Goal: Task Accomplishment & Management: Use online tool/utility

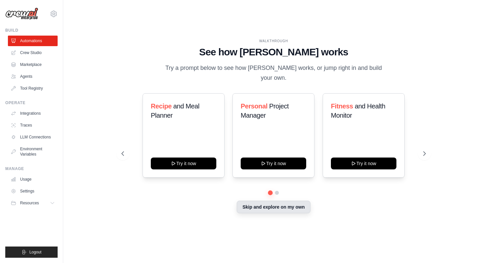
click at [268, 204] on button "Skip and explore on my own" at bounding box center [273, 207] width 73 height 13
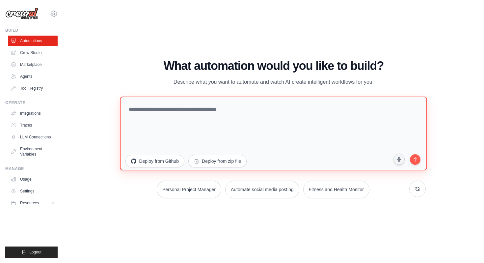
click at [248, 114] on textarea at bounding box center [273, 133] width 307 height 74
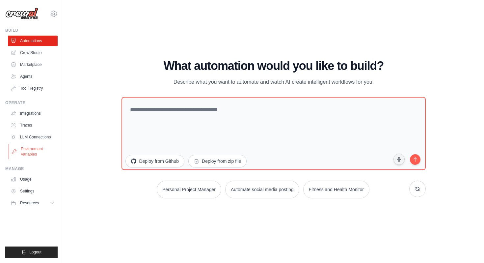
click at [33, 152] on link "Environment Variables" at bounding box center [34, 152] width 50 height 16
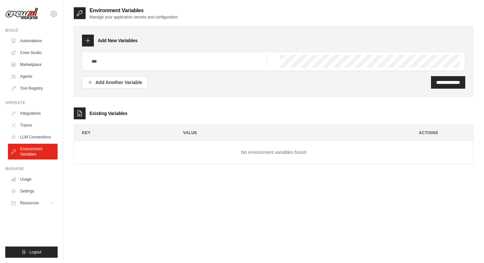
click at [38, 139] on link "LLM Connections" at bounding box center [33, 137] width 50 height 11
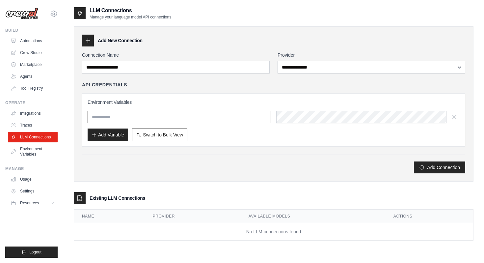
click at [123, 118] on input "text" at bounding box center [179, 117] width 183 height 13
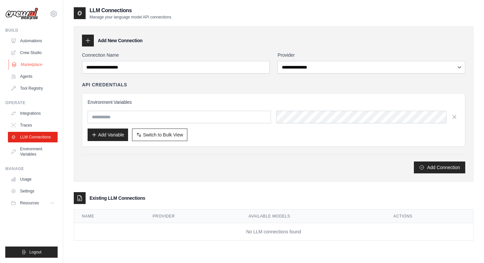
click at [28, 64] on link "Marketplace" at bounding box center [34, 64] width 50 height 11
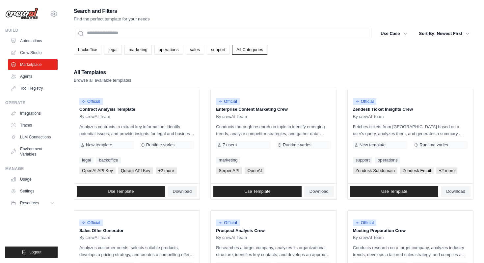
click at [199, 77] on div "All Templates Browse all available templates" at bounding box center [274, 76] width 400 height 16
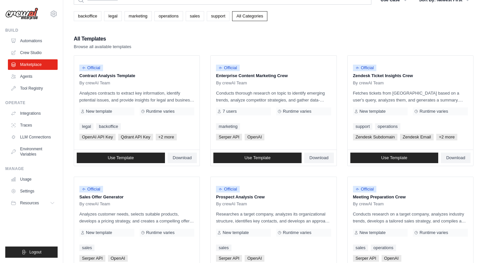
scroll to position [43, 0]
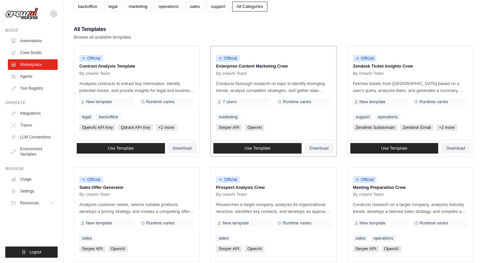
click at [273, 118] on div "marketing" at bounding box center [273, 117] width 115 height 7
click at [224, 71] on span "By crewAI Team" at bounding box center [231, 73] width 31 height 5
click at [236, 98] on div "7 users" at bounding box center [243, 102] width 55 height 8
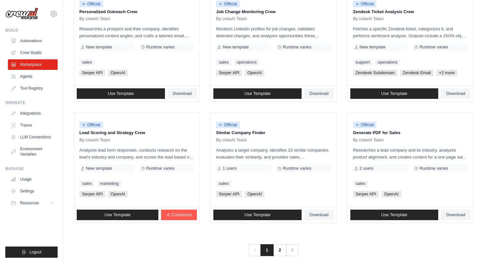
scroll to position [343, 0]
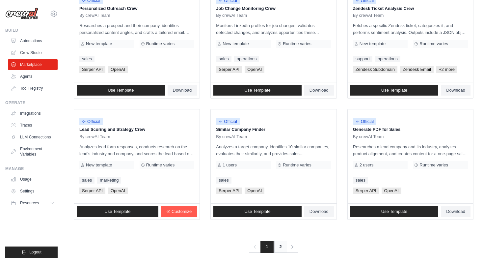
click at [279, 245] on link "2" at bounding box center [280, 247] width 13 height 12
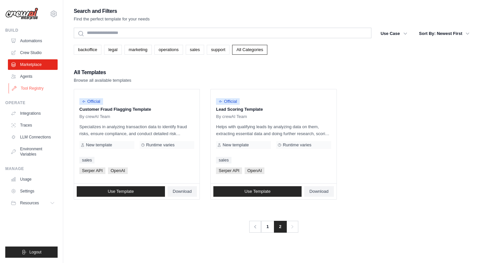
click at [40, 85] on link "Tool Registry" at bounding box center [34, 88] width 50 height 11
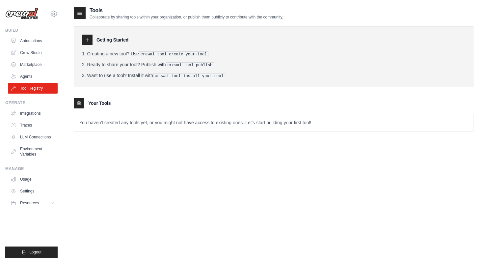
click at [204, 52] on pre "crewai tool create your-tool" at bounding box center [174, 54] width 70 height 6
click at [89, 40] on icon at bounding box center [87, 39] width 5 height 5
click at [31, 72] on link "Agents" at bounding box center [34, 76] width 50 height 11
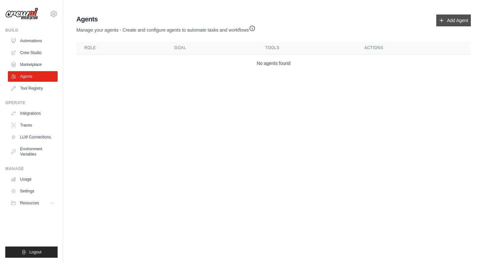
click at [443, 23] on link "Add Agent" at bounding box center [453, 20] width 35 height 12
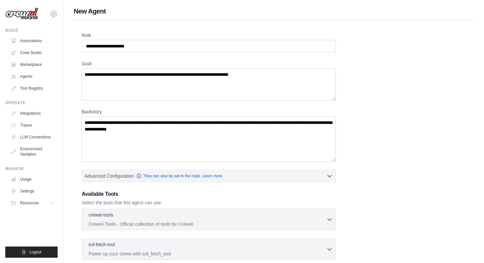
click at [386, 125] on div "Role Goal Backstory Advanced Configuration They can also be set in the code. Le…" at bounding box center [274, 192] width 384 height 321
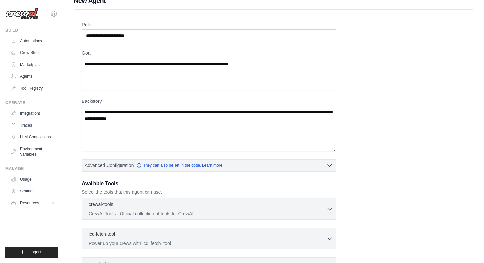
scroll to position [11, 0]
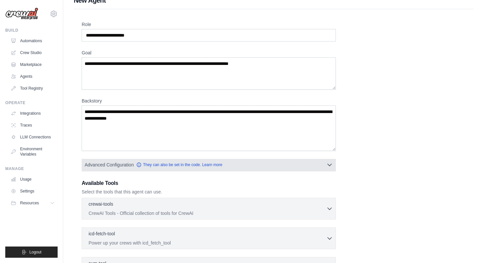
click at [322, 162] on button "Advanced Configuration They can also be set in the code. Learn more" at bounding box center [209, 165] width 254 height 12
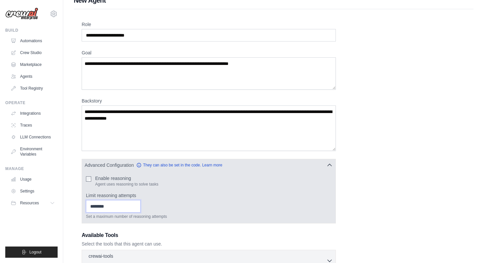
click at [131, 206] on input "Limit reasoning attempts" at bounding box center [113, 206] width 55 height 13
click at [135, 204] on input "*" at bounding box center [113, 206] width 55 height 13
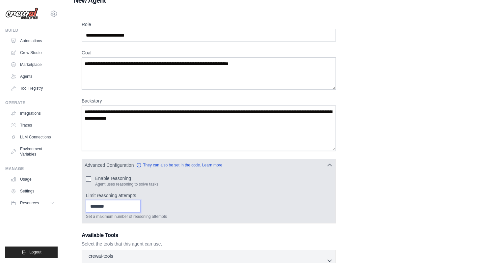
click at [135, 204] on input "*" at bounding box center [113, 206] width 55 height 13
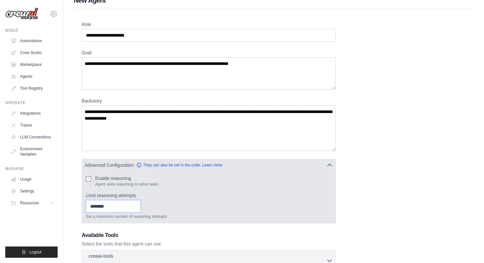
click at [135, 204] on input "**" at bounding box center [113, 206] width 55 height 13
type input "******"
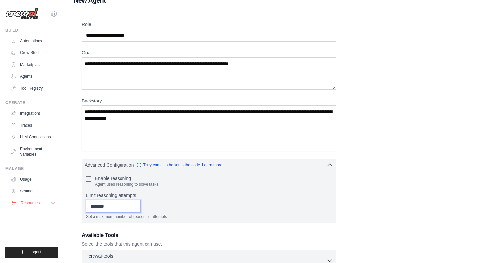
drag, startPoint x: 100, startPoint y: 207, endPoint x: 52, endPoint y: 202, distance: 48.4
click at [53, 202] on div "ulubaskerem868@gmail.com Settings Build Automations Crew Studio" at bounding box center [242, 206] width 484 height 435
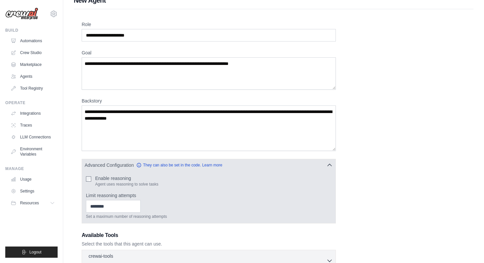
scroll to position [0, 0]
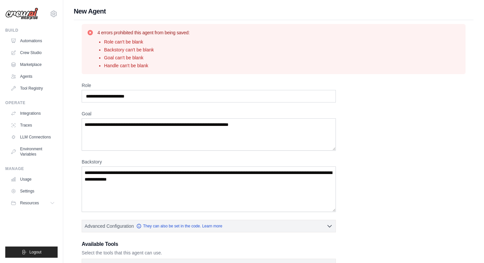
click at [358, 103] on div "Role Goal Backstory Advanced Configuration They can also be set in the code. Le…" at bounding box center [274, 242] width 384 height 321
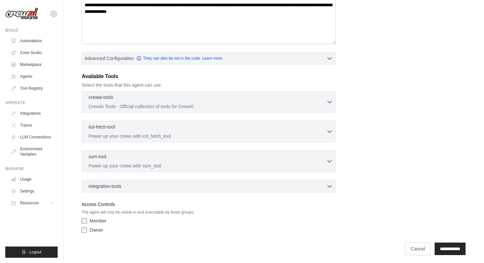
scroll to position [169, 0]
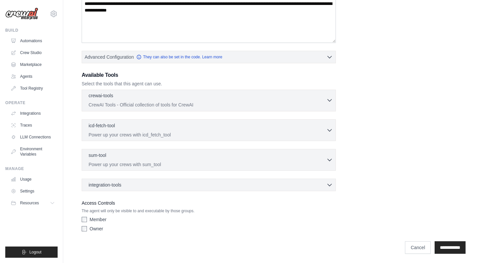
click at [299, 103] on p "CrewAI Tools - Official collection of tools for CrewAI" at bounding box center [208, 104] width 238 height 7
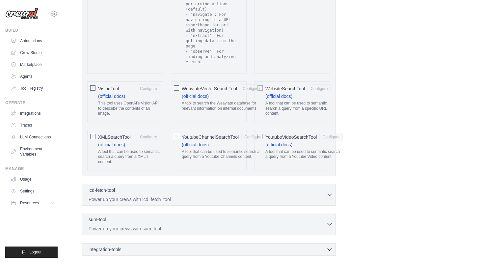
scroll to position [1389, 0]
click at [35, 56] on link "Crew Studio" at bounding box center [34, 52] width 50 height 11
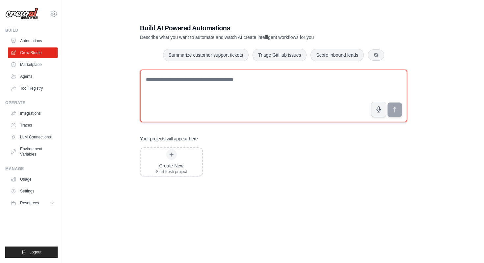
click at [275, 79] on textarea at bounding box center [273, 95] width 267 height 53
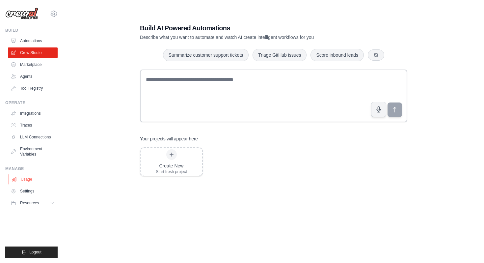
click at [37, 180] on link "Usage" at bounding box center [34, 179] width 50 height 11
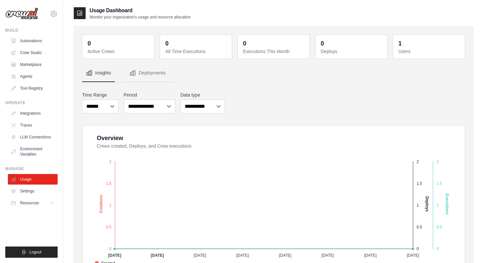
click at [292, 106] on div "**********" at bounding box center [273, 102] width 383 height 24
click at [144, 71] on button "Deployments" at bounding box center [147, 73] width 44 height 18
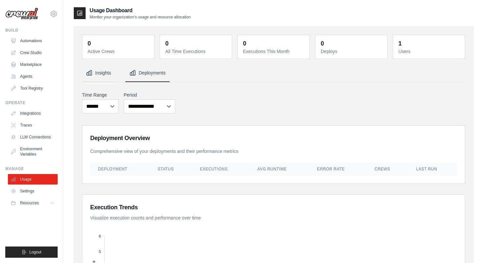
click at [94, 81] on button "Insights" at bounding box center [98, 73] width 33 height 18
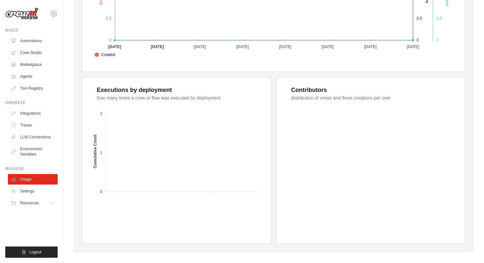
scroll to position [215, 0]
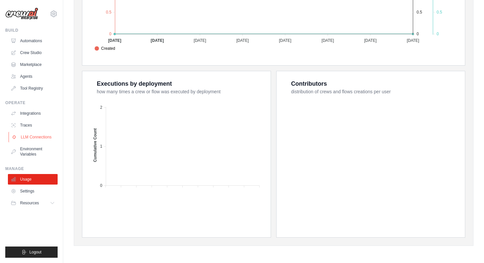
click at [33, 138] on link "LLM Connections" at bounding box center [34, 137] width 50 height 11
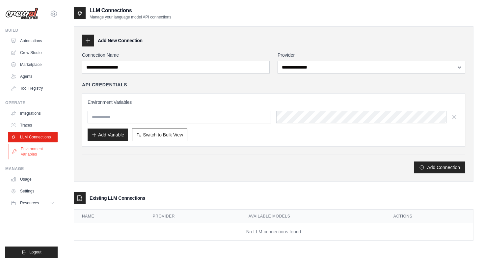
click at [30, 150] on link "Environment Variables" at bounding box center [34, 152] width 50 height 16
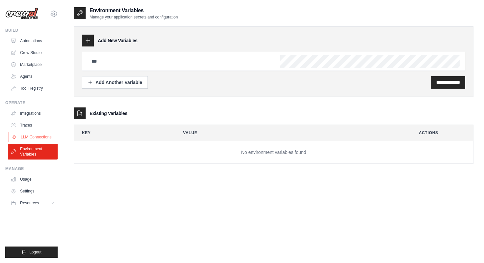
click at [33, 137] on link "LLM Connections" at bounding box center [34, 137] width 50 height 11
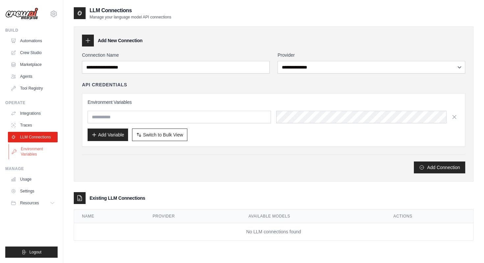
click at [32, 146] on link "Environment Variables" at bounding box center [34, 152] width 50 height 16
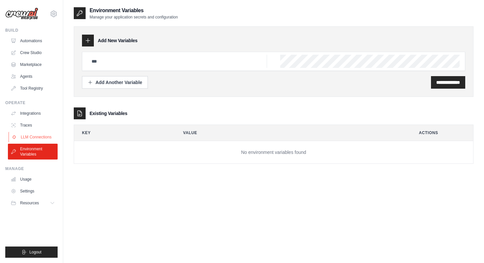
click at [39, 139] on link "LLM Connections" at bounding box center [34, 137] width 50 height 11
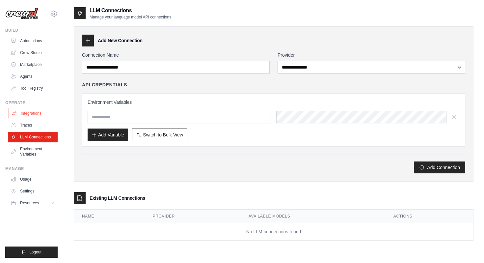
click at [32, 117] on link "Integrations" at bounding box center [34, 113] width 50 height 11
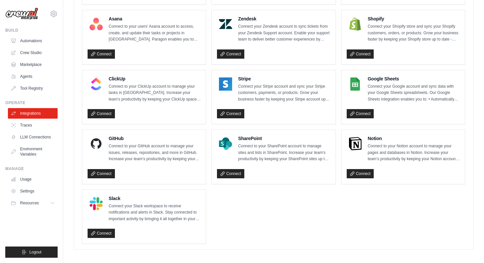
scroll to position [436, 0]
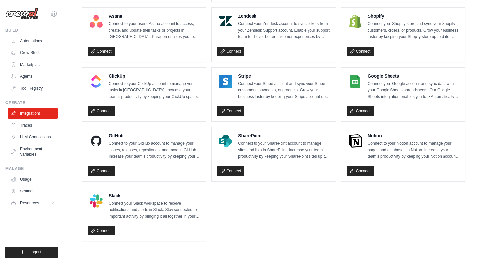
click at [306, 226] on ul "Box Connect to your Box account to access, create, and update files in Box. Inc…" at bounding box center [273, 4] width 383 height 474
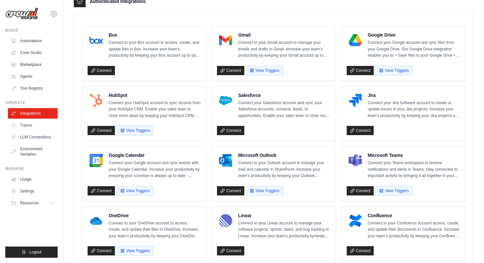
scroll to position [0, 0]
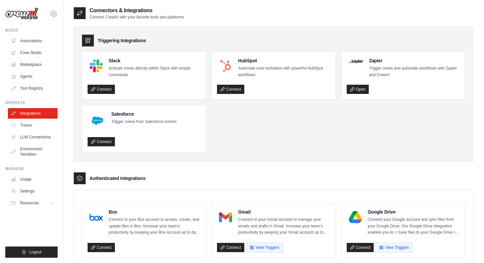
click at [228, 139] on ul "Slack Activate crews directly within Slack with simple commands Connect HubSpot…" at bounding box center [273, 102] width 383 height 100
click at [23, 123] on link "Traces" at bounding box center [34, 125] width 50 height 11
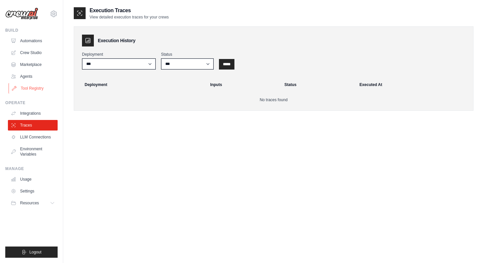
click at [37, 91] on link "Tool Registry" at bounding box center [34, 88] width 50 height 11
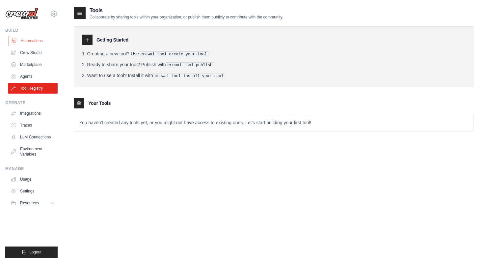
click at [39, 38] on link "Automations" at bounding box center [34, 41] width 50 height 11
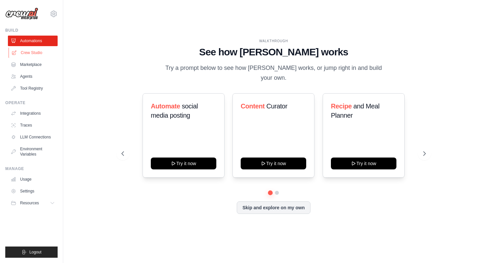
click at [40, 55] on link "Crew Studio" at bounding box center [34, 52] width 50 height 11
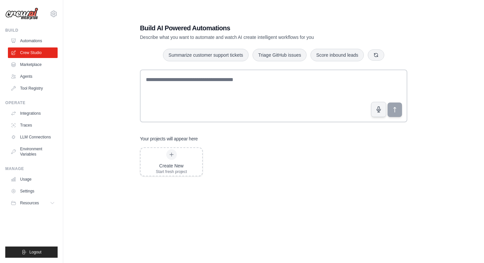
click at [51, 202] on icon at bounding box center [52, 202] width 5 height 5
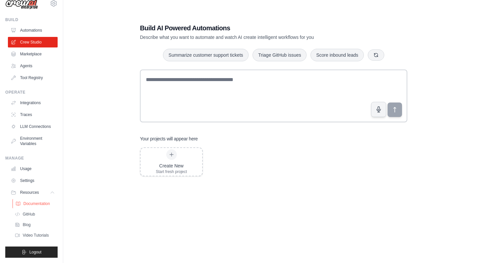
click at [40, 206] on span "Documentation" at bounding box center [36, 203] width 27 height 5
click at [96, 145] on div "Build AI Powered Automations Describe what you want to automate and watch AI cr…" at bounding box center [274, 138] width 400 height 263
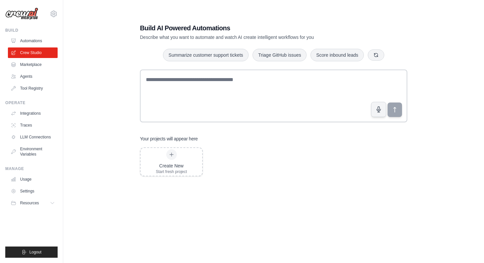
scroll to position [0, 0]
click at [49, 200] on button "Resources" at bounding box center [34, 203] width 50 height 11
click at [96, 160] on div "Build AI Powered Automations Describe what you want to automate and watch AI cr…" at bounding box center [274, 138] width 400 height 263
click at [170, 170] on div "Start fresh project" at bounding box center [171, 171] width 31 height 5
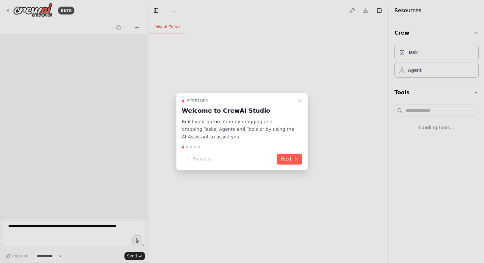
select select "****"
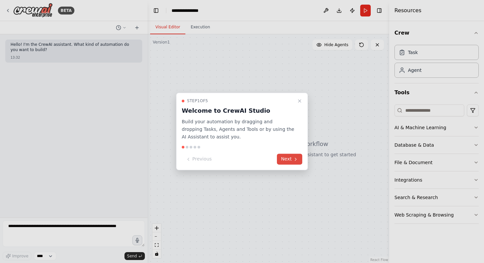
click at [296, 157] on icon at bounding box center [295, 158] width 5 height 5
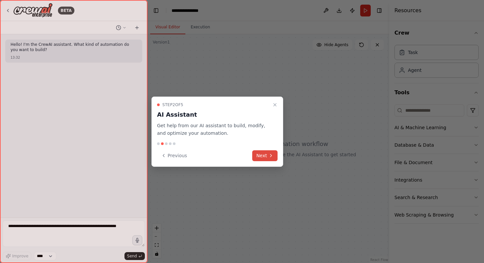
click at [264, 156] on button "Next" at bounding box center [264, 155] width 25 height 11
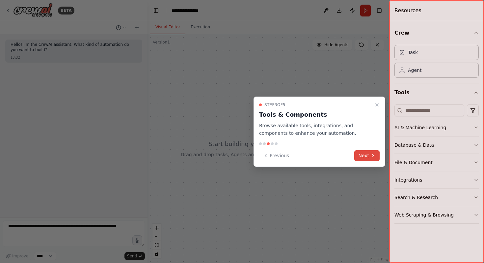
click at [372, 158] on button "Next" at bounding box center [366, 155] width 25 height 11
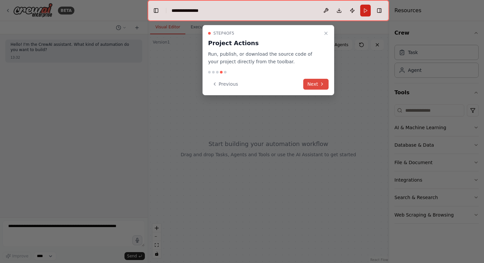
click at [318, 84] on button "Next" at bounding box center [315, 84] width 25 height 11
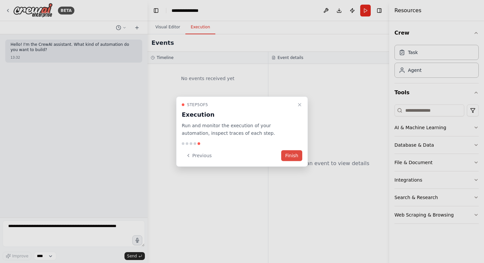
click at [292, 156] on button "Finish" at bounding box center [291, 155] width 21 height 11
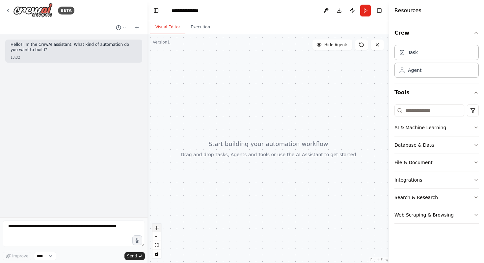
click at [153, 230] on button "zoom in" at bounding box center [156, 228] width 9 height 9
click at [244, 142] on div at bounding box center [269, 148] width 242 height 229
click at [262, 110] on div at bounding box center [269, 148] width 242 height 229
click at [198, 26] on button "Execution" at bounding box center [200, 27] width 30 height 14
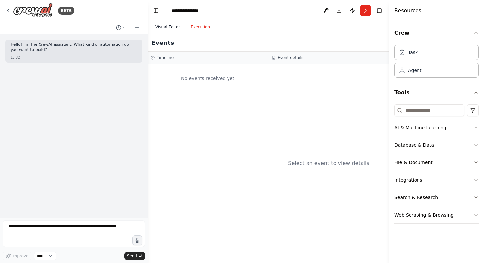
click at [178, 27] on button "Visual Editor" at bounding box center [167, 27] width 35 height 14
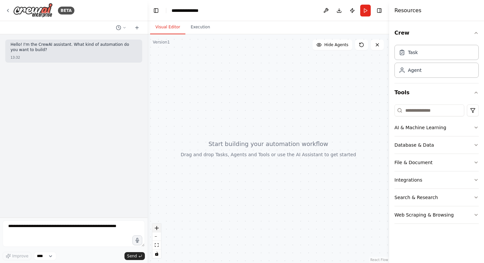
click at [158, 228] on icon "zoom in" at bounding box center [157, 228] width 4 height 4
click at [156, 229] on icon "zoom in" at bounding box center [157, 228] width 4 height 4
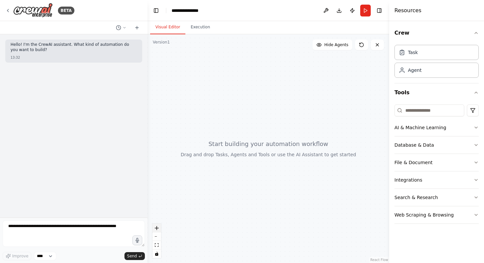
click at [156, 229] on icon "zoom in" at bounding box center [157, 228] width 4 height 4
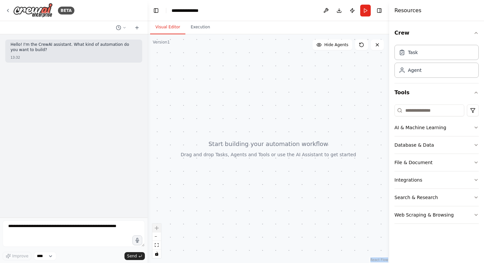
click at [156, 229] on div "React Flow controls" at bounding box center [156, 241] width 9 height 34
click at [251, 148] on div at bounding box center [269, 148] width 242 height 229
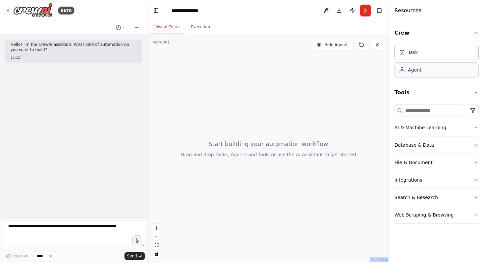
click at [434, 65] on div "Agent" at bounding box center [437, 69] width 84 height 15
click at [288, 110] on div at bounding box center [269, 148] width 242 height 229
click at [381, 255] on div at bounding box center [269, 148] width 242 height 229
click at [380, 258] on link "React Flow" at bounding box center [379, 260] width 18 height 4
click at [441, 71] on div "Agent" at bounding box center [437, 69] width 84 height 15
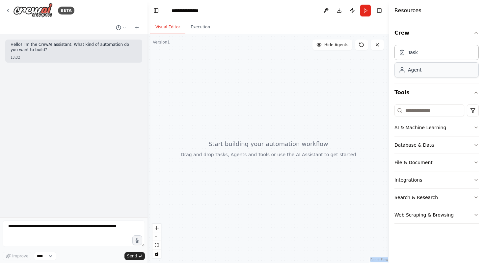
click at [441, 71] on div "Agent" at bounding box center [437, 69] width 84 height 15
click at [435, 51] on div "Task" at bounding box center [437, 51] width 84 height 15
click at [433, 131] on button "AI & Machine Learning" at bounding box center [437, 127] width 84 height 17
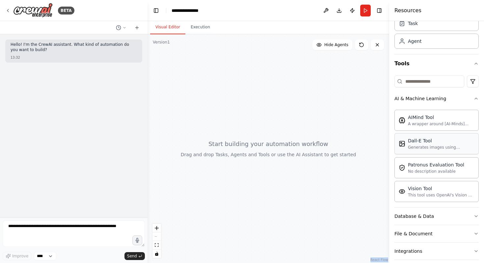
scroll to position [31, 0]
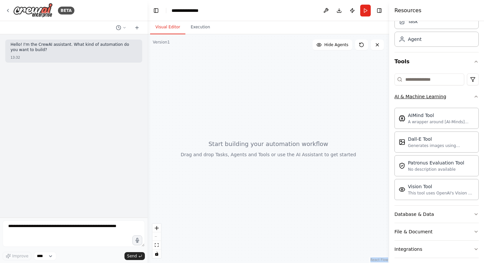
click at [473, 94] on button "AI & Machine Learning" at bounding box center [437, 96] width 84 height 17
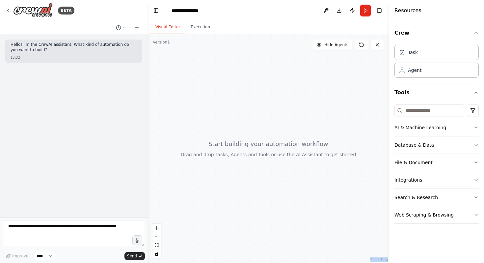
click at [452, 141] on button "Database & Data" at bounding box center [437, 144] width 84 height 17
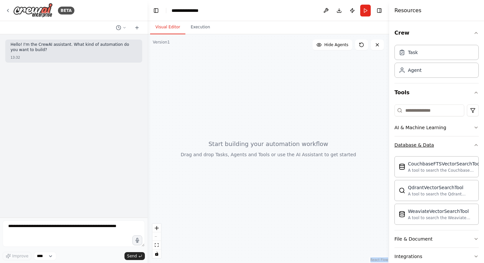
click at [465, 145] on button "Database & Data" at bounding box center [437, 144] width 84 height 17
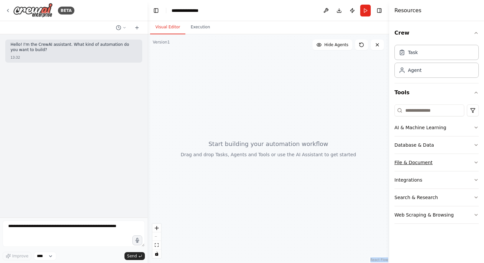
click at [450, 163] on button "File & Document" at bounding box center [437, 162] width 84 height 17
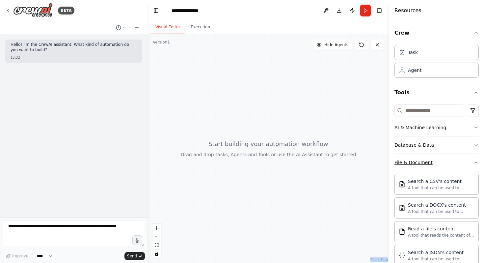
click at [450, 164] on button "File & Document" at bounding box center [437, 162] width 84 height 17
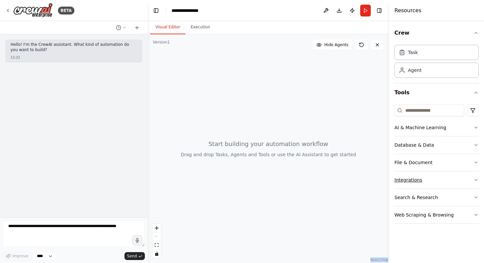
click at [439, 186] on button "Integrations" at bounding box center [437, 179] width 84 height 17
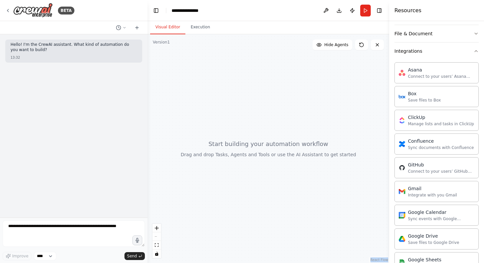
scroll to position [48, 0]
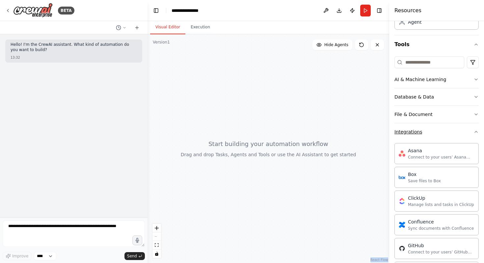
click at [453, 133] on button "Integrations" at bounding box center [437, 131] width 84 height 17
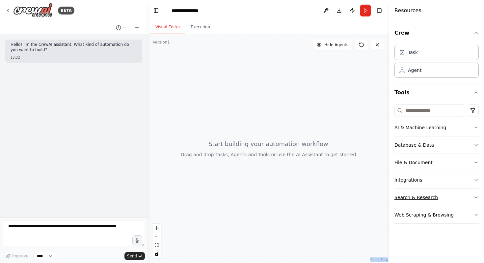
click at [445, 200] on button "Search & Research" at bounding box center [437, 197] width 84 height 17
click at [421, 54] on div "Task" at bounding box center [437, 51] width 84 height 15
click at [423, 69] on div "Agent" at bounding box center [437, 69] width 84 height 15
click at [156, 11] on button "Toggle Left Sidebar" at bounding box center [155, 10] width 9 height 9
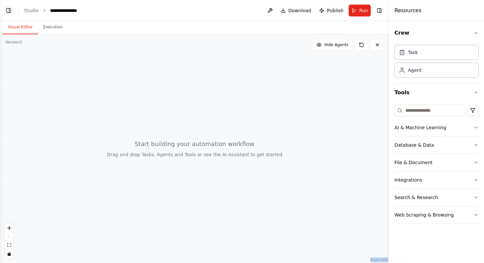
click at [8, 7] on button "Toggle Left Sidebar" at bounding box center [8, 10] width 9 height 9
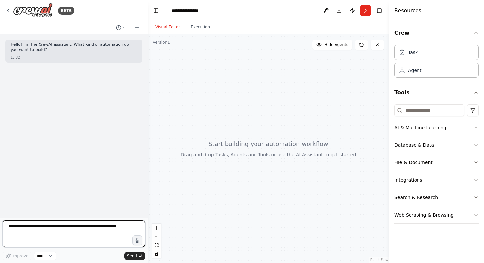
click at [91, 230] on textarea at bounding box center [74, 233] width 142 height 26
type textarea "*"
click at [453, 62] on div "Task Agent" at bounding box center [437, 60] width 84 height 36
click at [479, 31] on div "Crew Task Agent Tools AI & Machine Learning Database & Data File & Document Int…" at bounding box center [436, 142] width 95 height 242
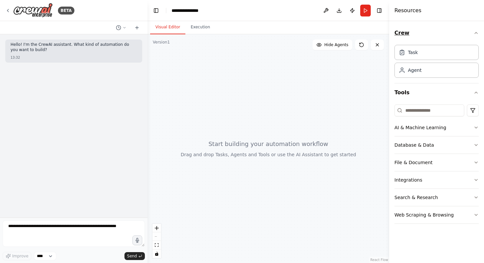
click at [476, 34] on icon "button" at bounding box center [476, 32] width 5 height 5
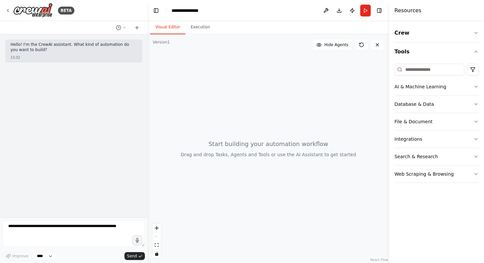
click at [408, 7] on h4 "Resources" at bounding box center [408, 11] width 27 height 8
click at [155, 8] on button "Toggle Left Sidebar" at bounding box center [155, 10] width 9 height 9
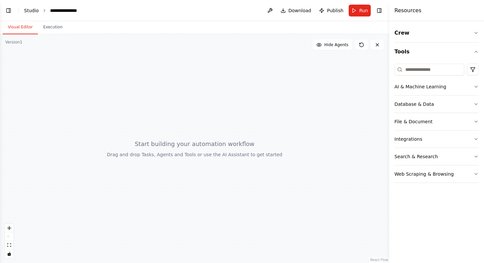
click at [31, 9] on link "Studio" at bounding box center [31, 10] width 15 height 5
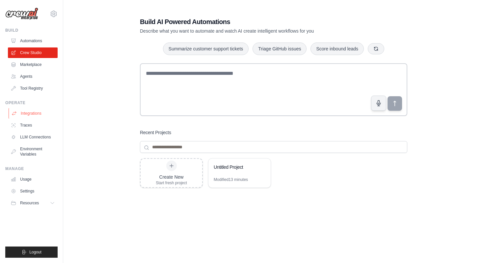
click at [32, 113] on link "Integrations" at bounding box center [34, 113] width 50 height 11
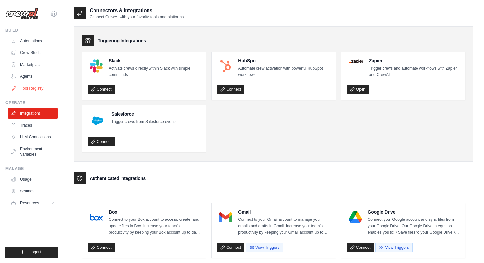
click at [35, 88] on link "Tool Registry" at bounding box center [34, 88] width 50 height 11
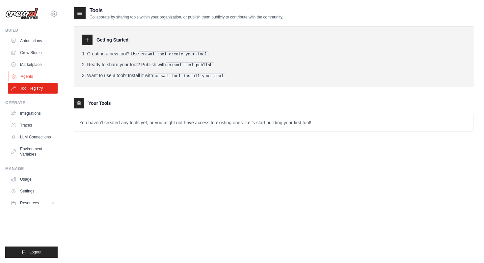
click at [36, 73] on link "Agents" at bounding box center [34, 76] width 50 height 11
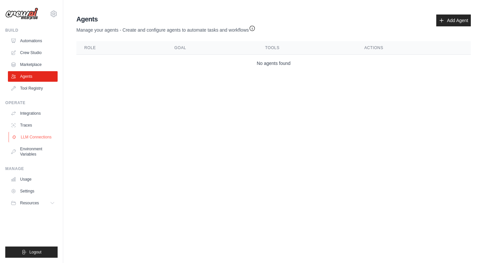
click at [33, 137] on link "LLM Connections" at bounding box center [34, 137] width 50 height 11
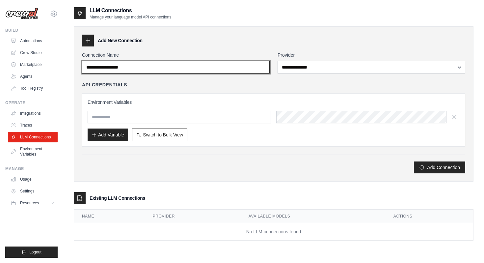
click at [135, 65] on input "Connection Name" at bounding box center [176, 67] width 188 height 13
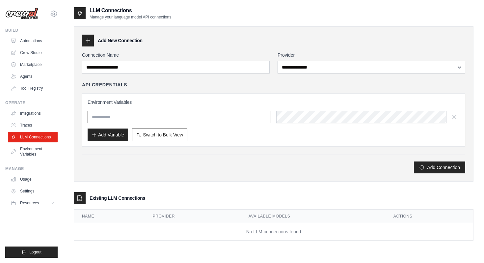
click at [129, 119] on input "text" at bounding box center [179, 117] width 183 height 13
type input "*"
type input "**********"
